Goal: Task Accomplishment & Management: Use online tool/utility

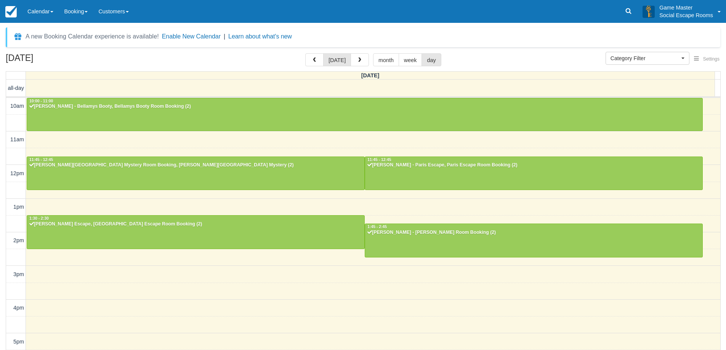
select select
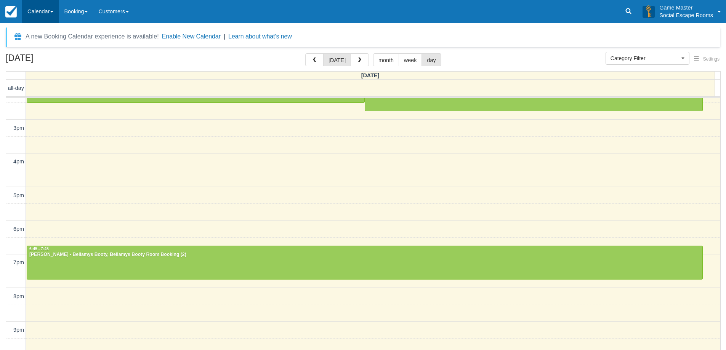
click at [43, 14] on link "Calendar" at bounding box center [40, 11] width 37 height 23
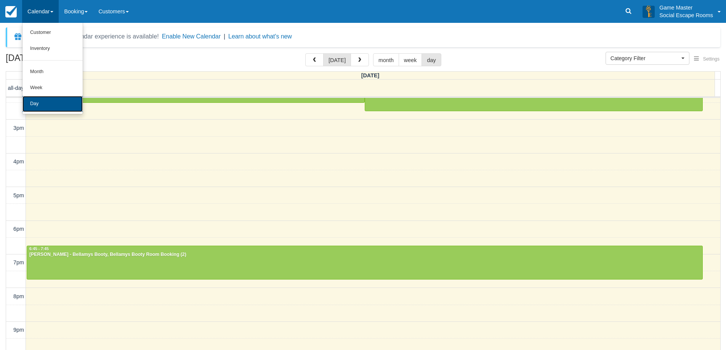
click at [40, 103] on link "Day" at bounding box center [52, 104] width 60 height 16
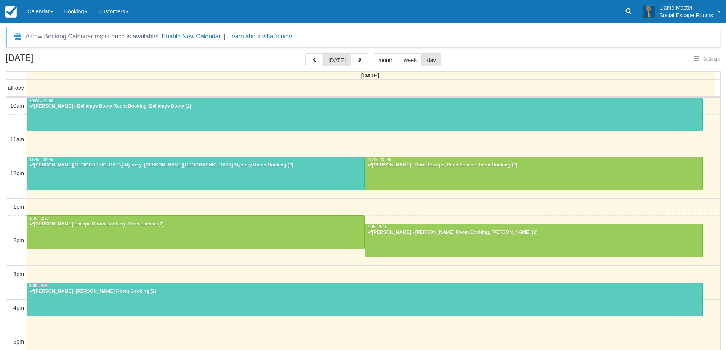
select select
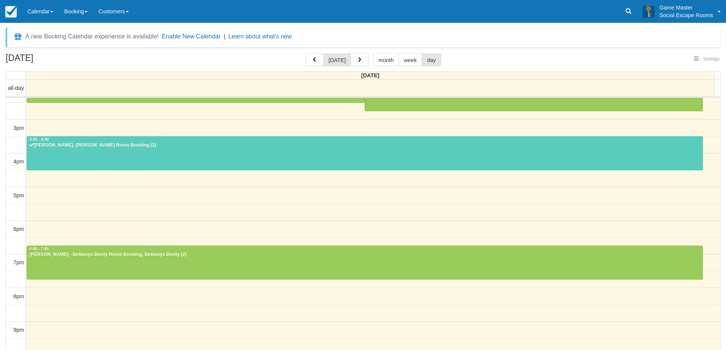
select select
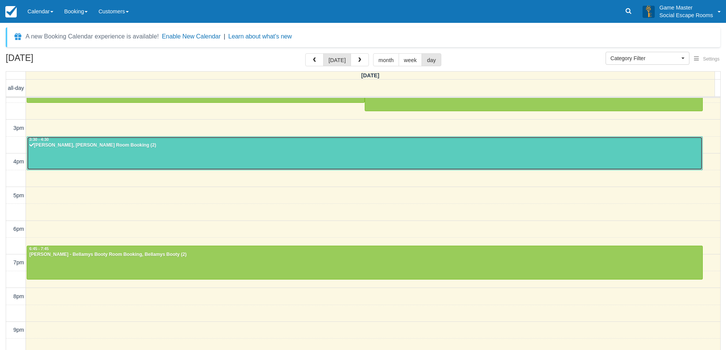
click at [286, 151] on div at bounding box center [364, 153] width 675 height 33
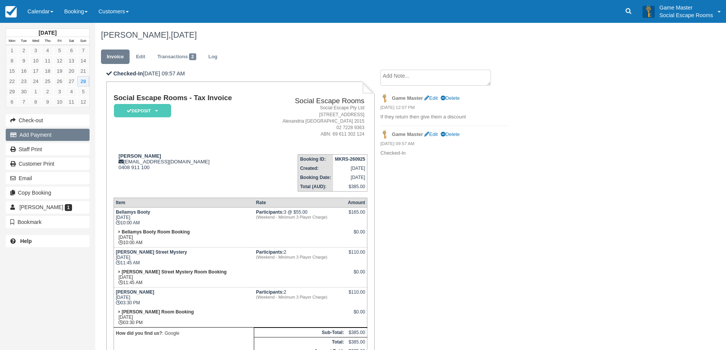
click at [31, 133] on button "Add Payment" at bounding box center [48, 135] width 84 height 12
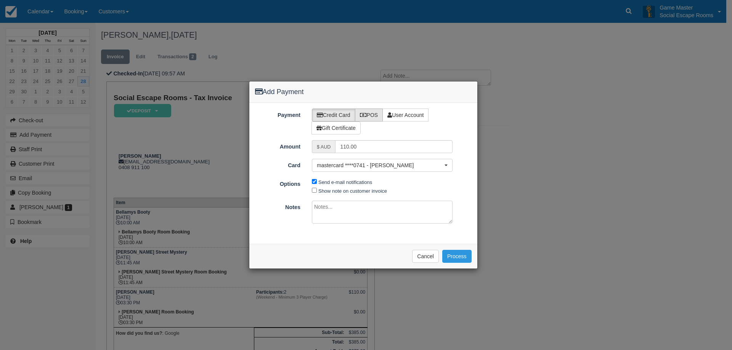
click at [371, 117] on label "POS" at bounding box center [369, 115] width 28 height 13
radio input "true"
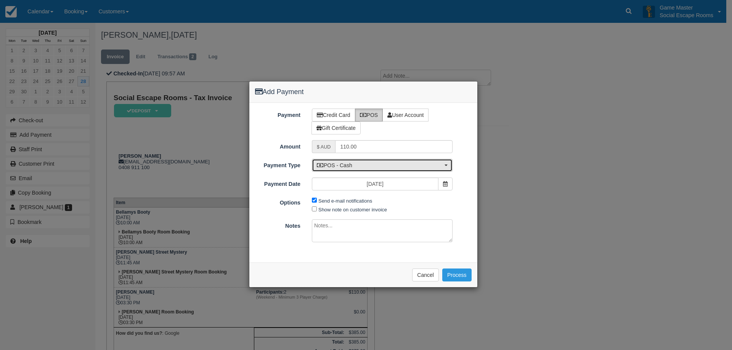
click at [355, 165] on span "POS - Cash" at bounding box center [380, 166] width 126 height 8
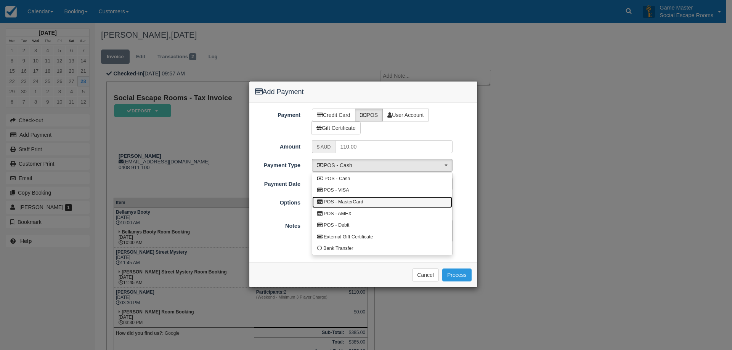
click at [352, 201] on span "POS - MasterCard" at bounding box center [344, 202] width 40 height 7
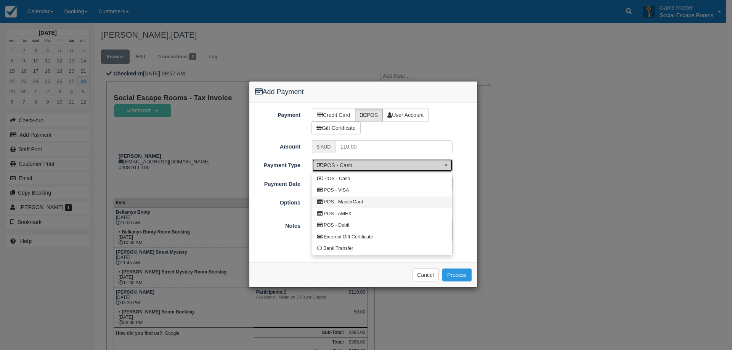
select select "MC"
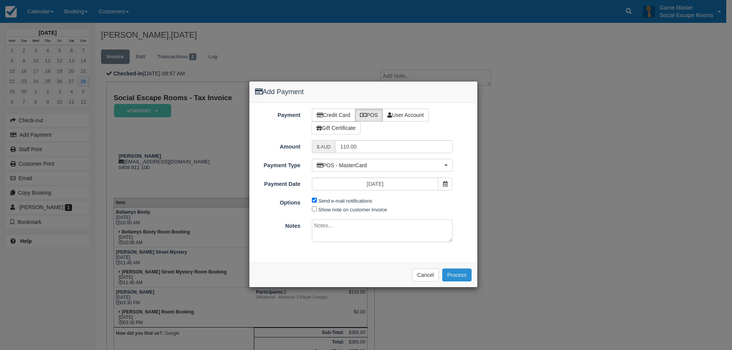
click at [458, 273] on button "Process" at bounding box center [456, 275] width 29 height 13
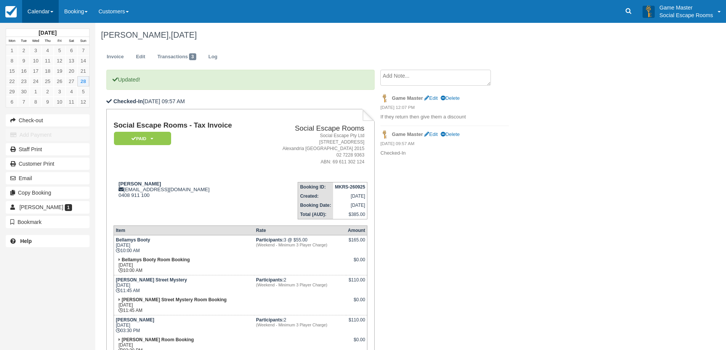
click at [42, 10] on link "Calendar" at bounding box center [40, 11] width 37 height 23
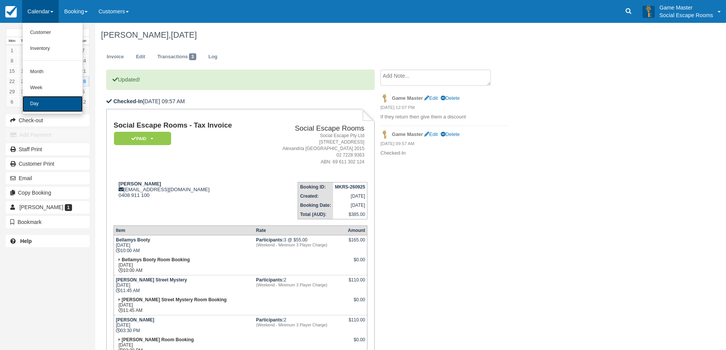
click at [40, 102] on link "Day" at bounding box center [52, 104] width 60 height 16
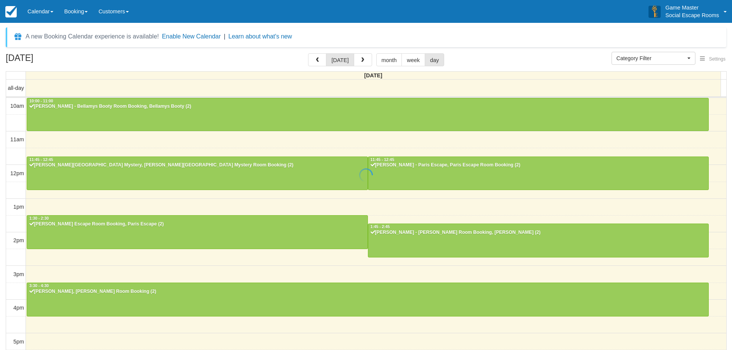
select select
